Goal: Use online tool/utility: Utilize a website feature to perform a specific function

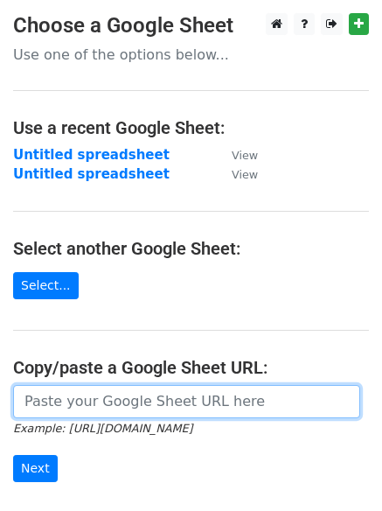
click at [59, 396] on input "url" at bounding box center [186, 401] width 347 height 33
paste input "[URL][DOMAIN_NAME]"
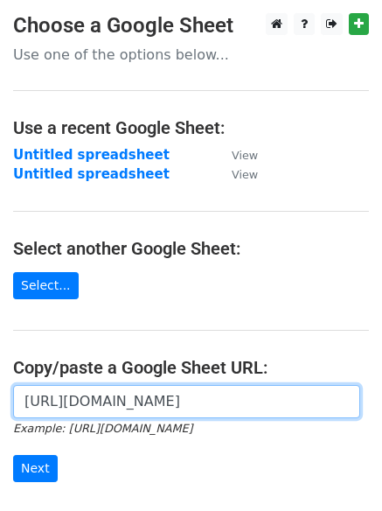
scroll to position [0, 367]
type input "[URL][DOMAIN_NAME]"
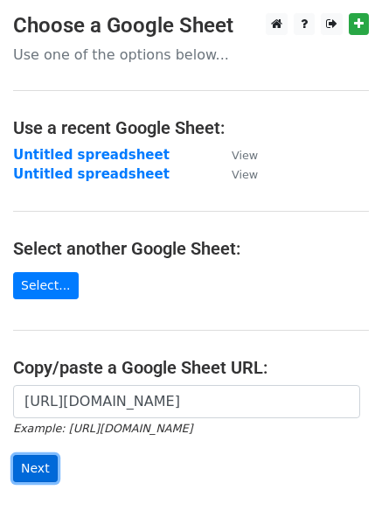
scroll to position [0, 0]
click at [31, 471] on input "Next" at bounding box center [35, 468] width 45 height 27
